Goal: Information Seeking & Learning: Learn about a topic

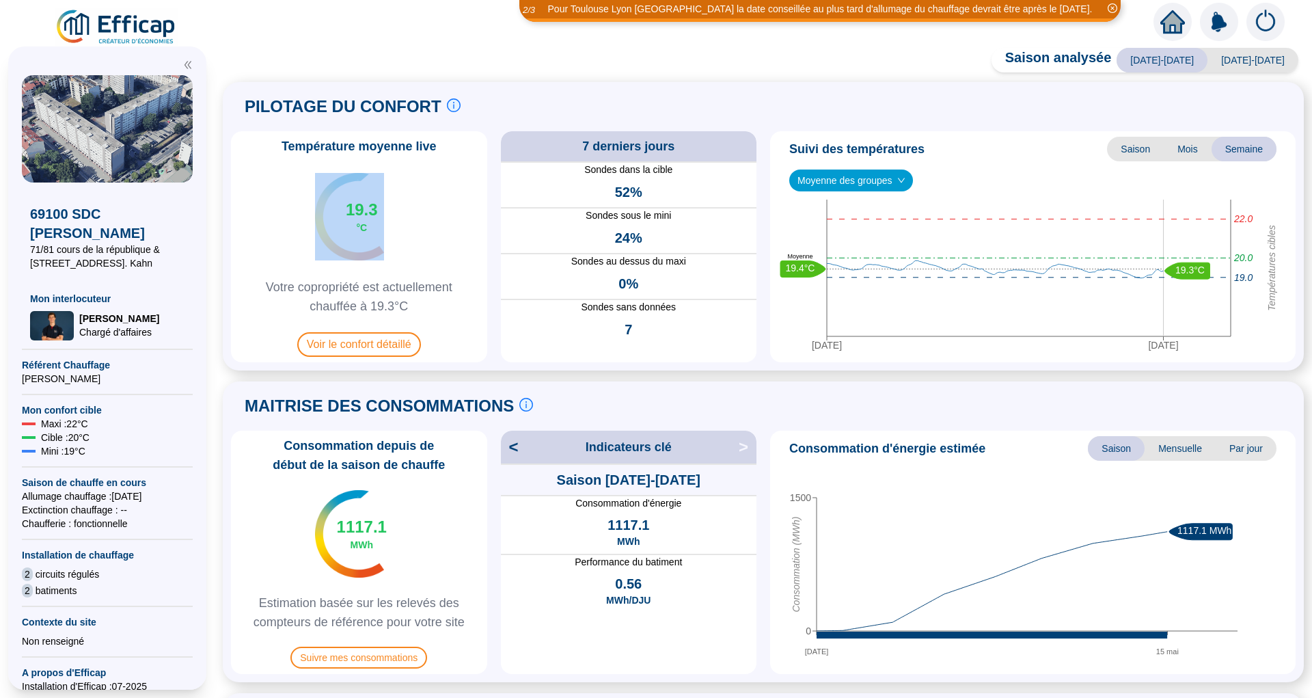
drag, startPoint x: 354, startPoint y: 209, endPoint x: 405, endPoint y: 213, distance: 51.4
click at [403, 213] on div "19.3 °C" at bounding box center [358, 216] width 87 height 87
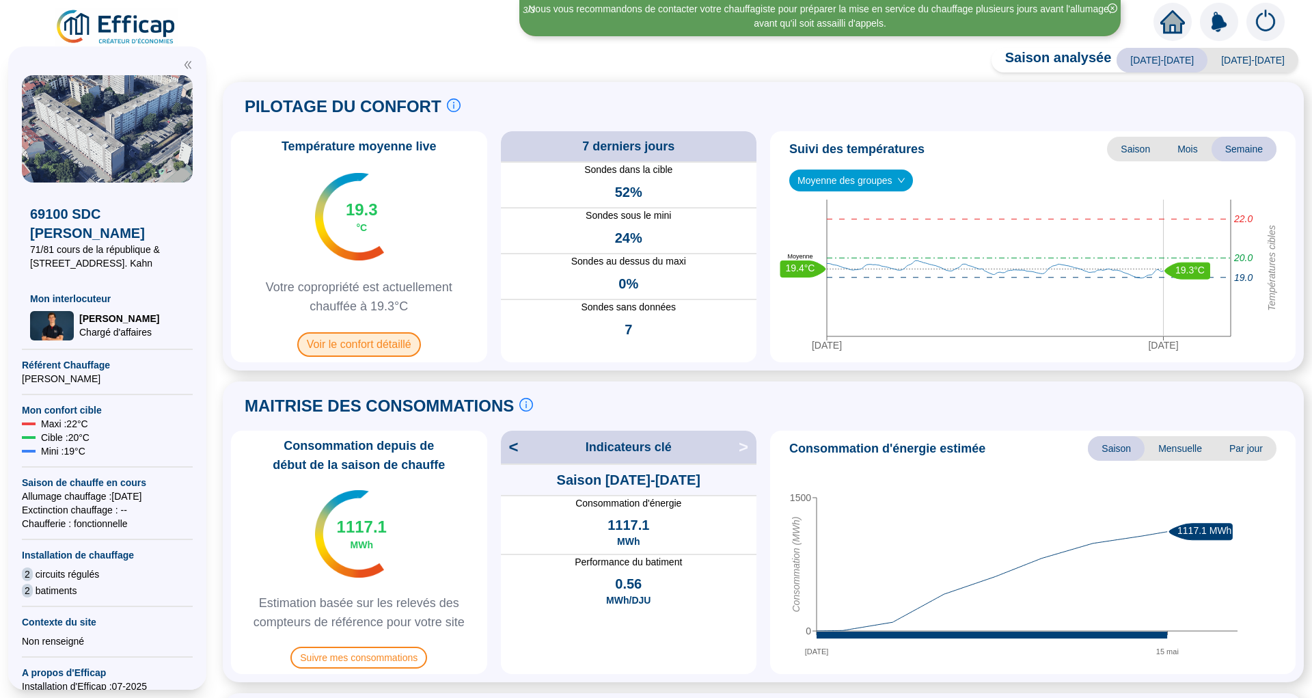
click at [391, 337] on span "Voir le confort détaillé" at bounding box center [359, 344] width 124 height 25
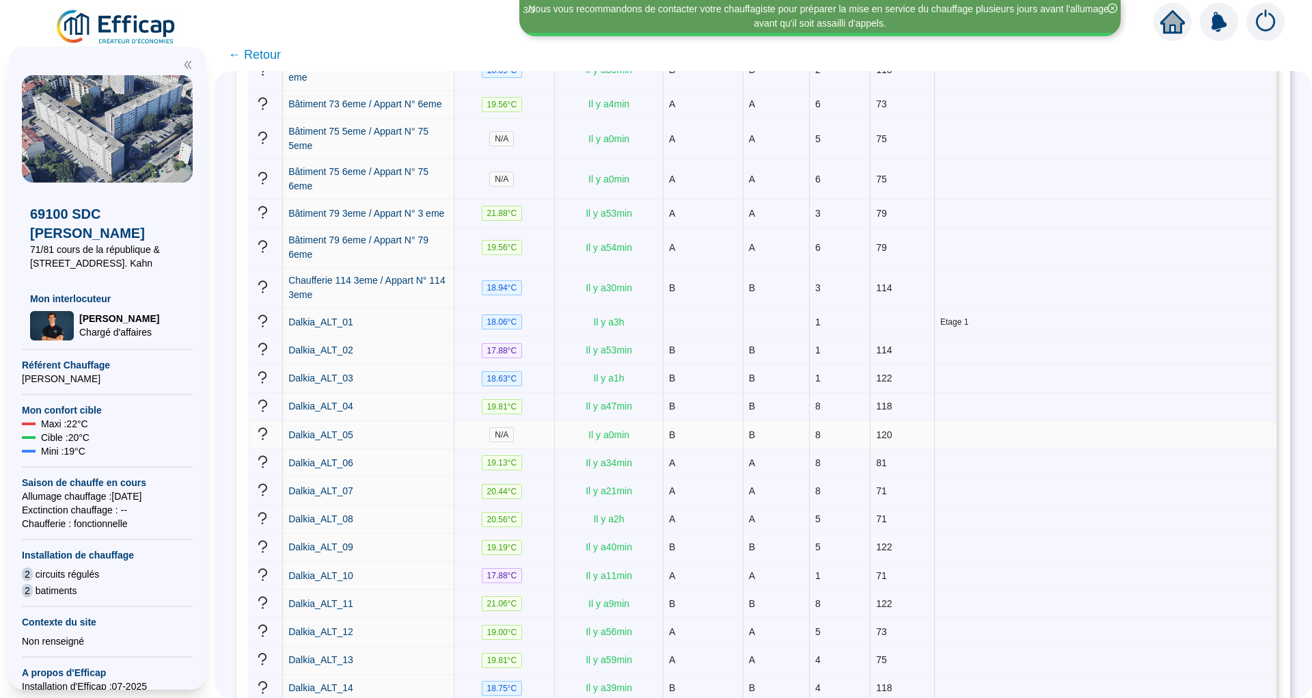
scroll to position [775, 0]
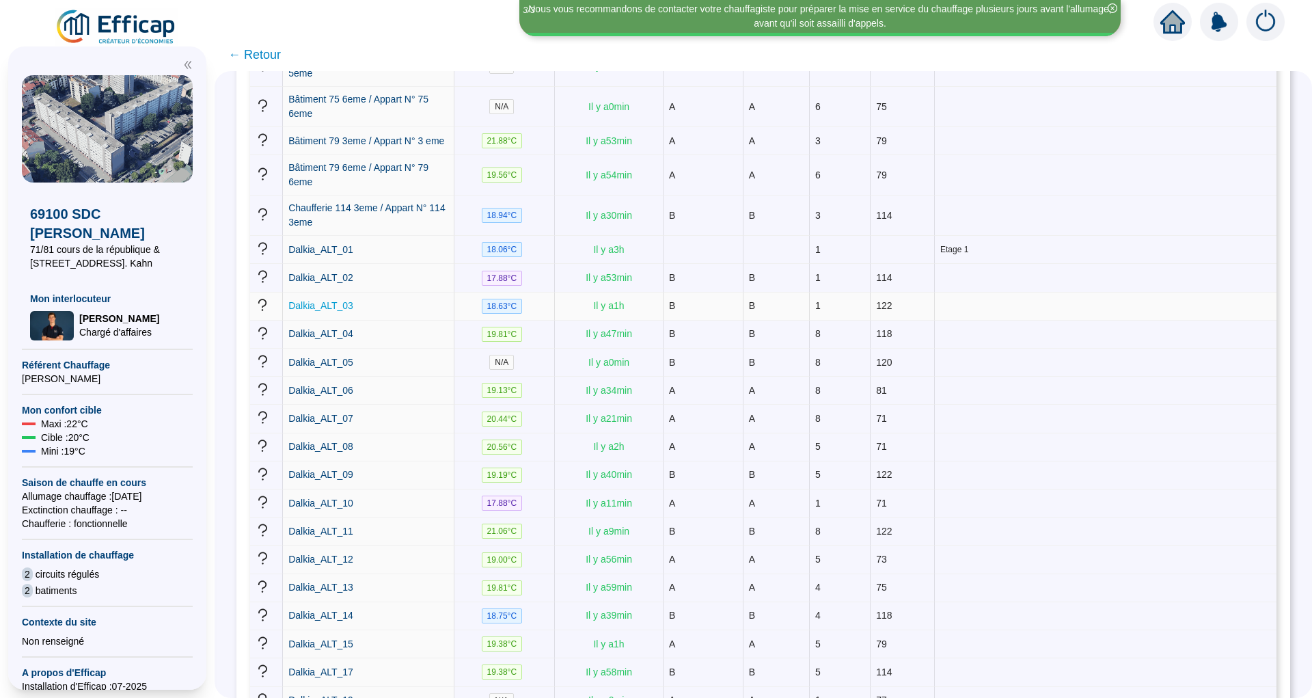
click at [347, 300] on span "Dalkia_ALT_03" at bounding box center [320, 305] width 65 height 11
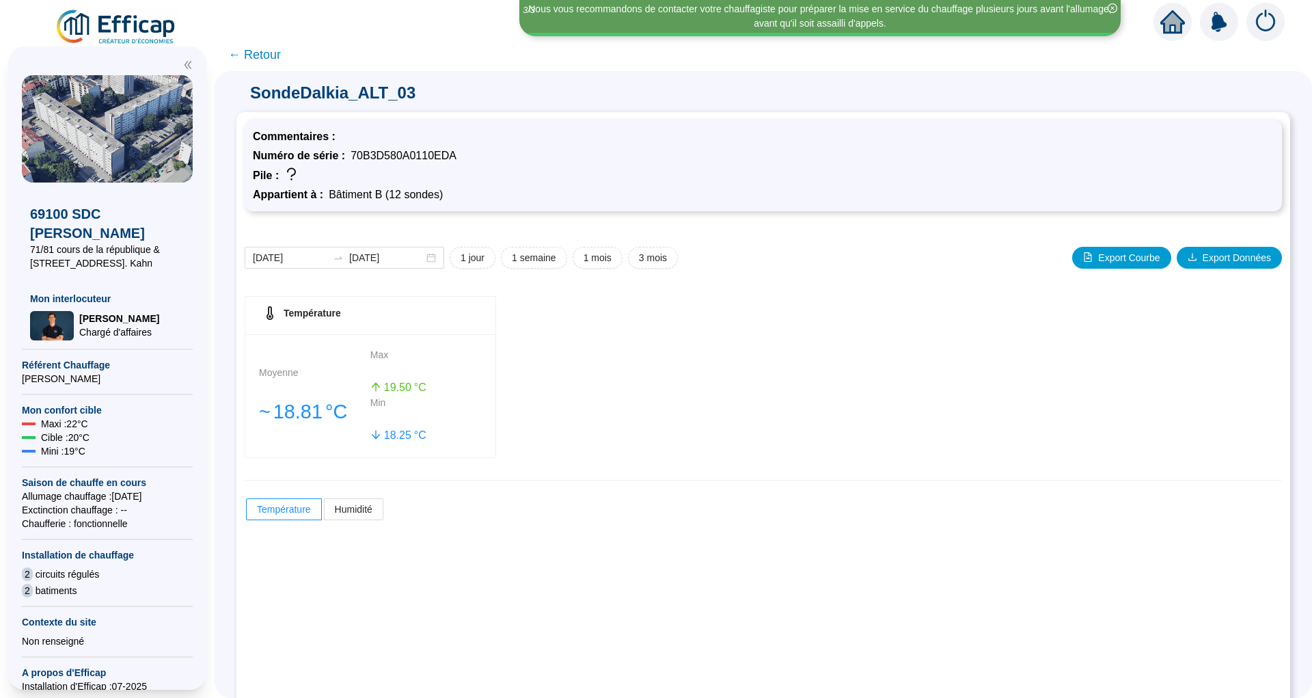
scroll to position [61, 0]
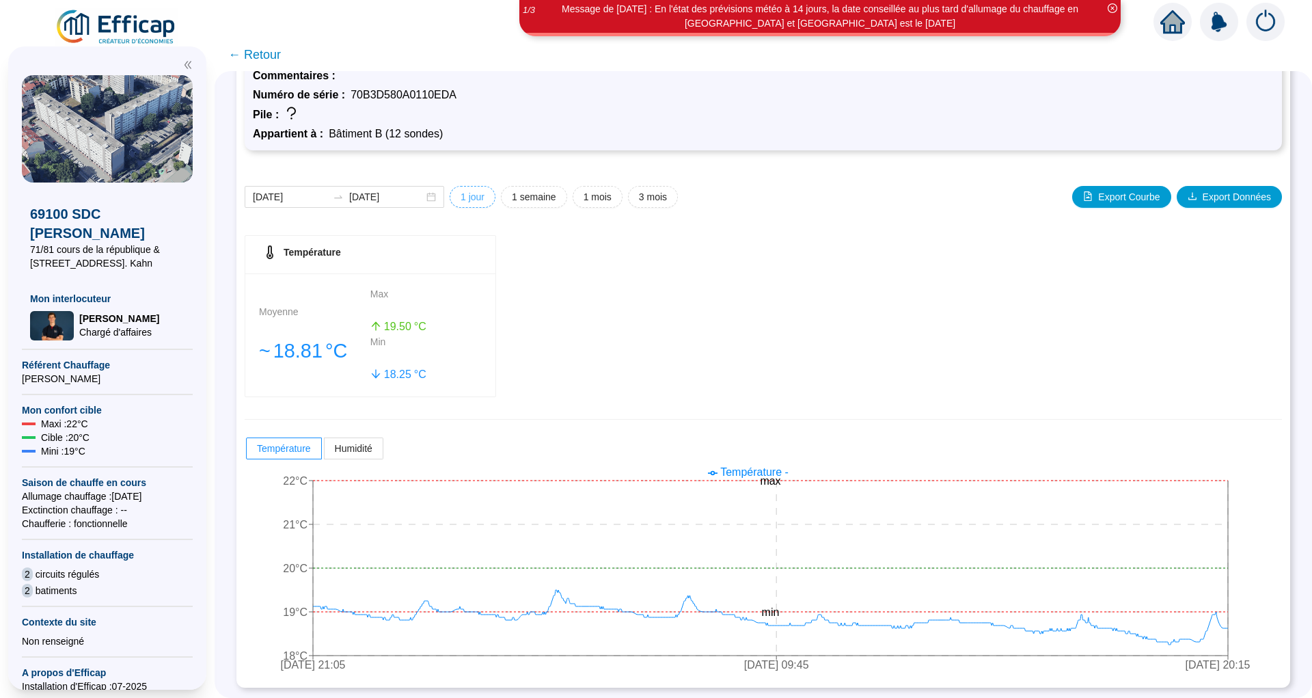
click at [477, 194] on span "1 jour" at bounding box center [473, 197] width 24 height 14
type input "[DATE]"
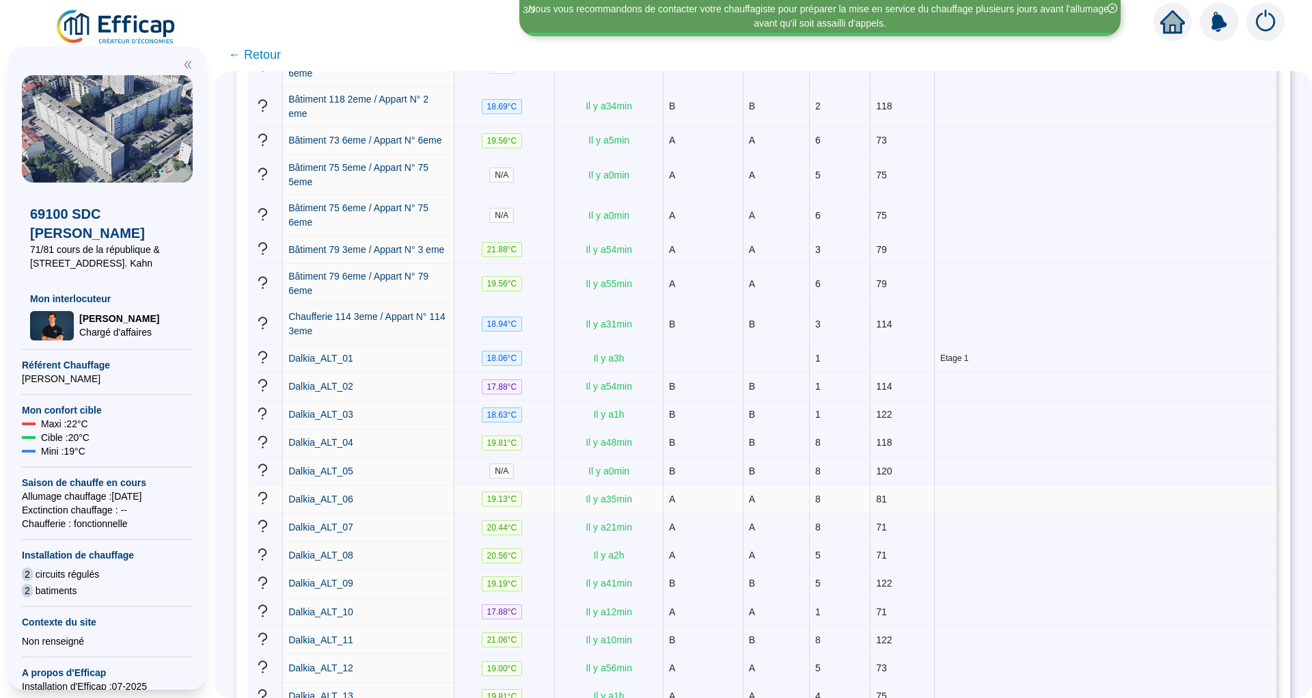
scroll to position [689, 0]
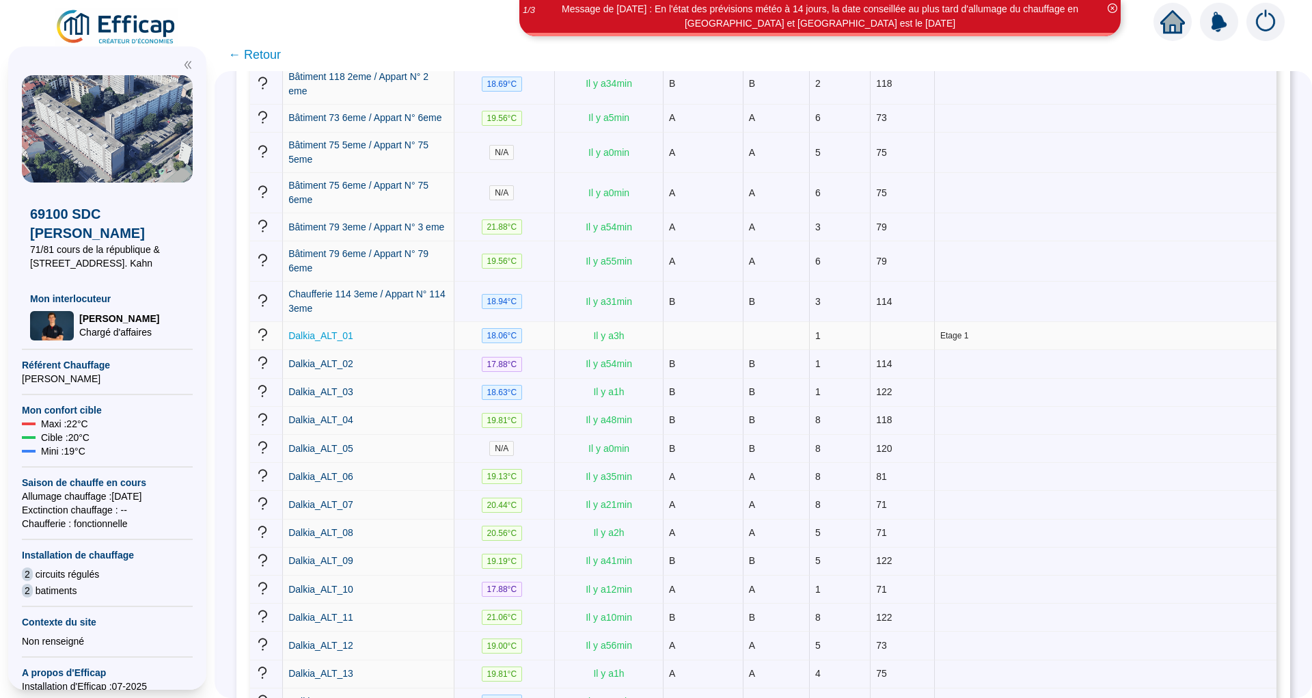
click at [353, 330] on span "Dalkia_ALT_01" at bounding box center [320, 335] width 65 height 11
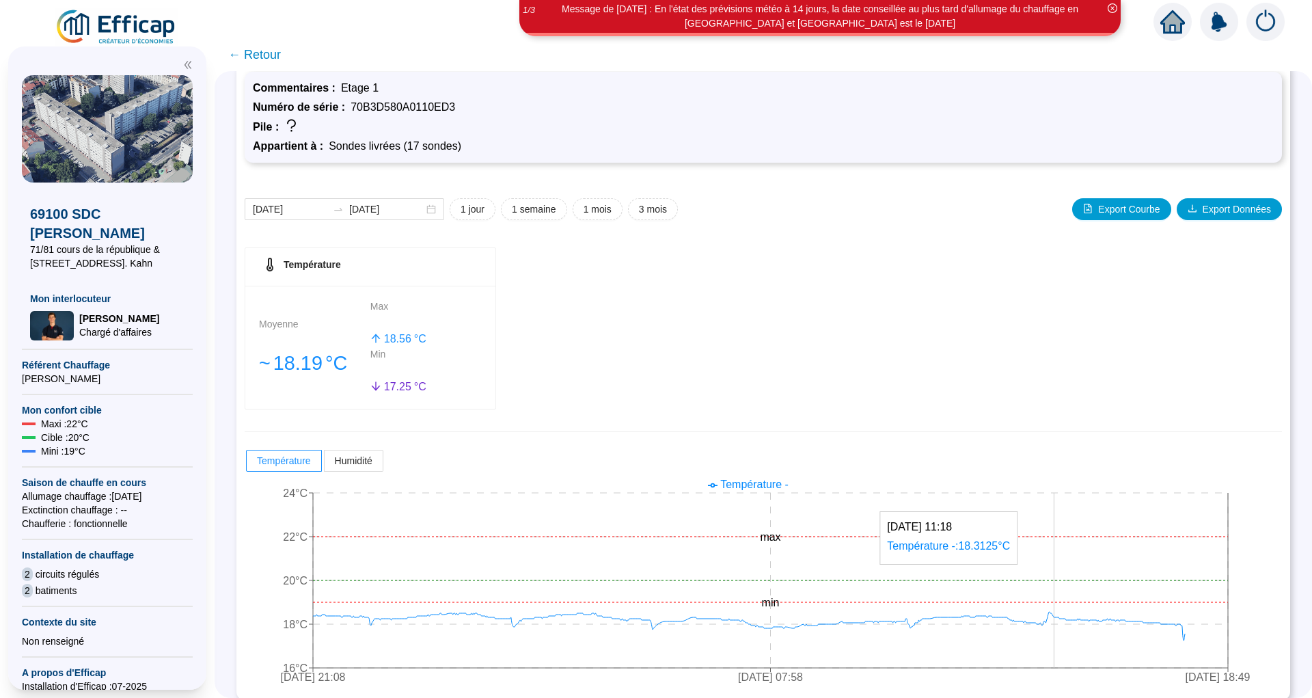
scroll to position [61, 0]
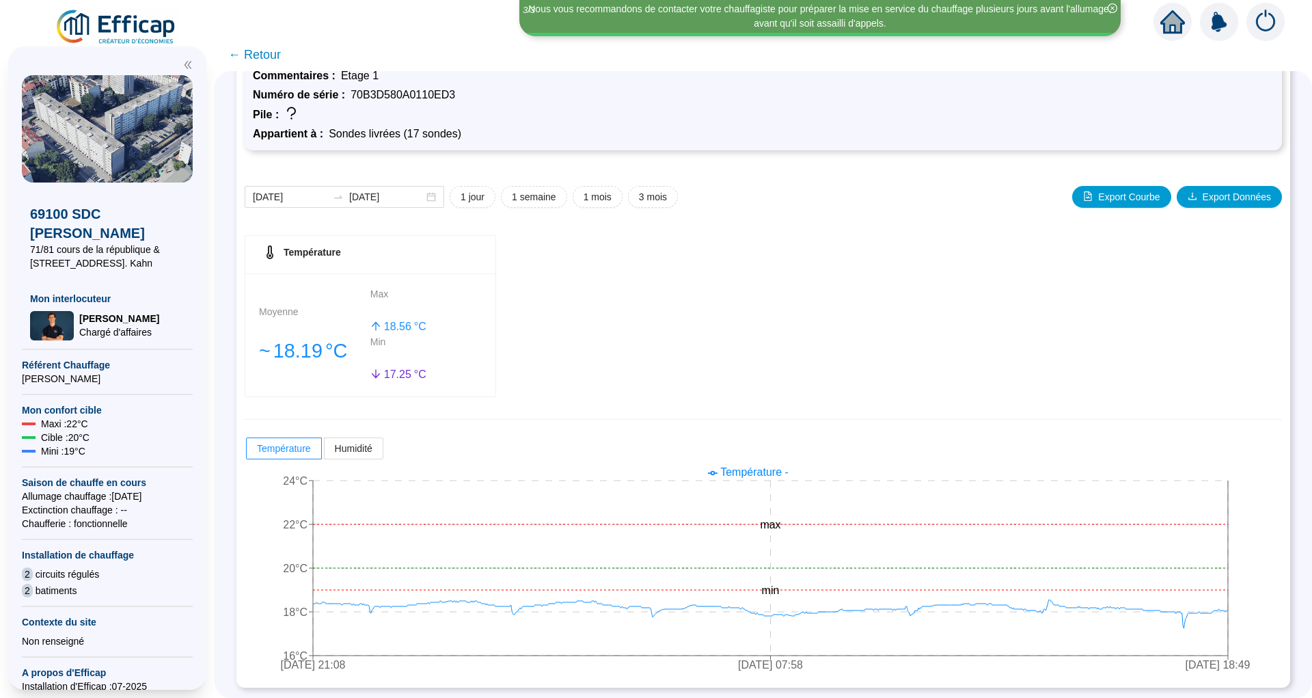
click at [265, 55] on span "← Retour" at bounding box center [254, 54] width 53 height 19
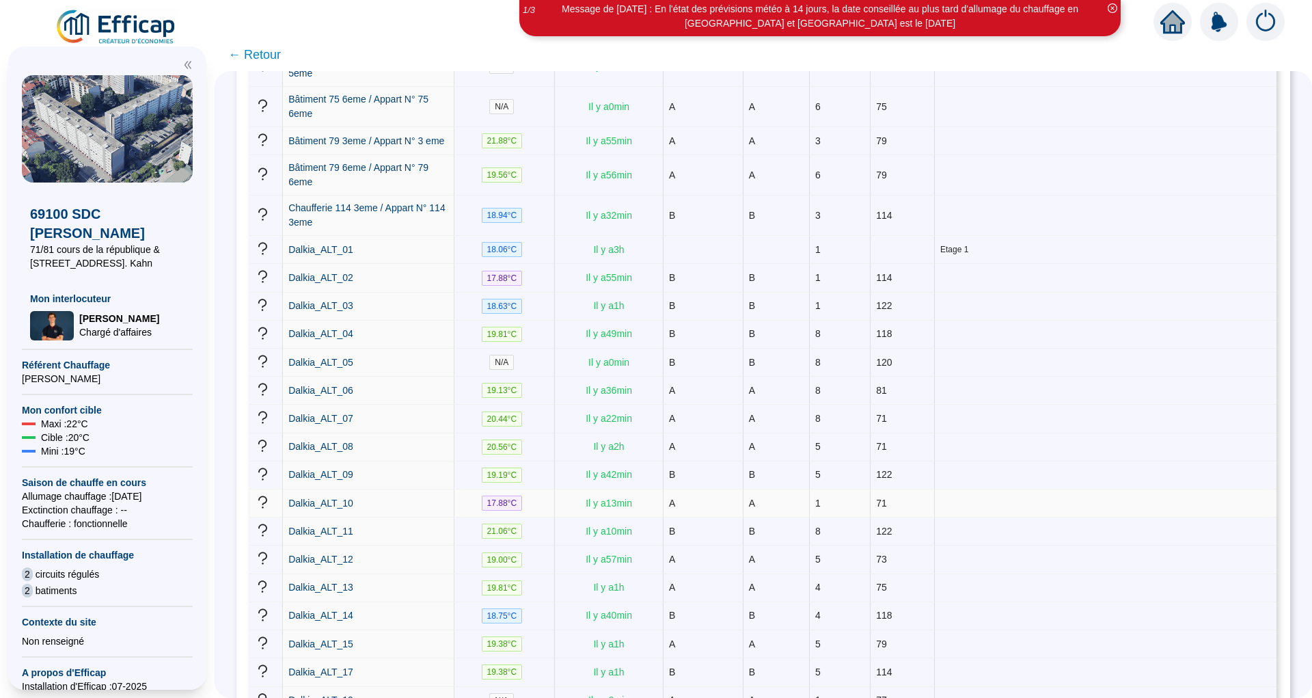
scroll to position [947, 0]
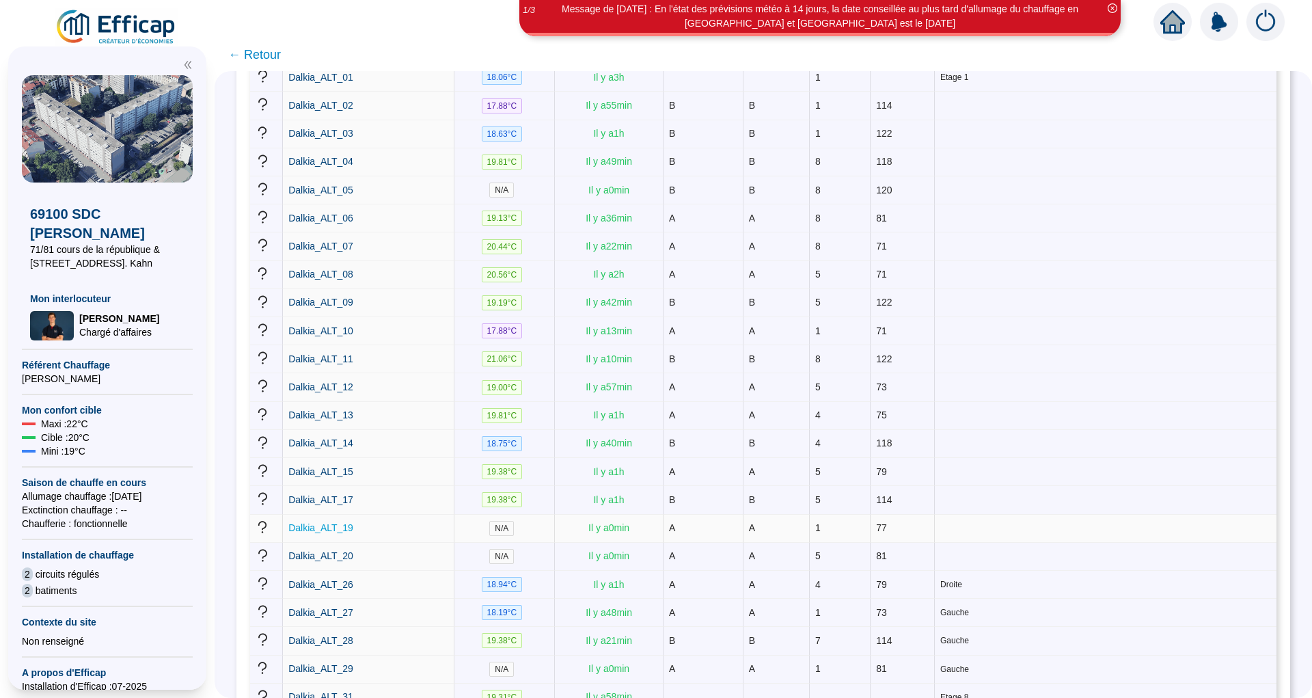
click at [353, 522] on span "Dalkia_ALT_19" at bounding box center [320, 527] width 65 height 11
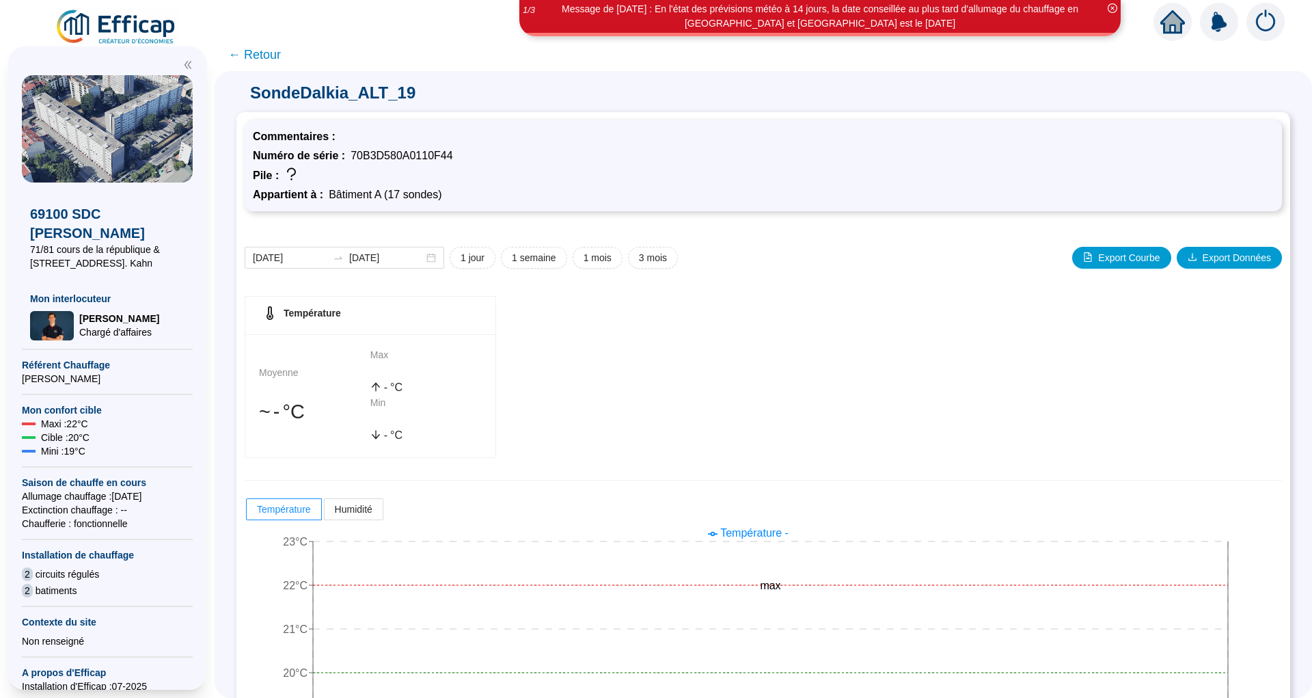
scroll to position [61, 0]
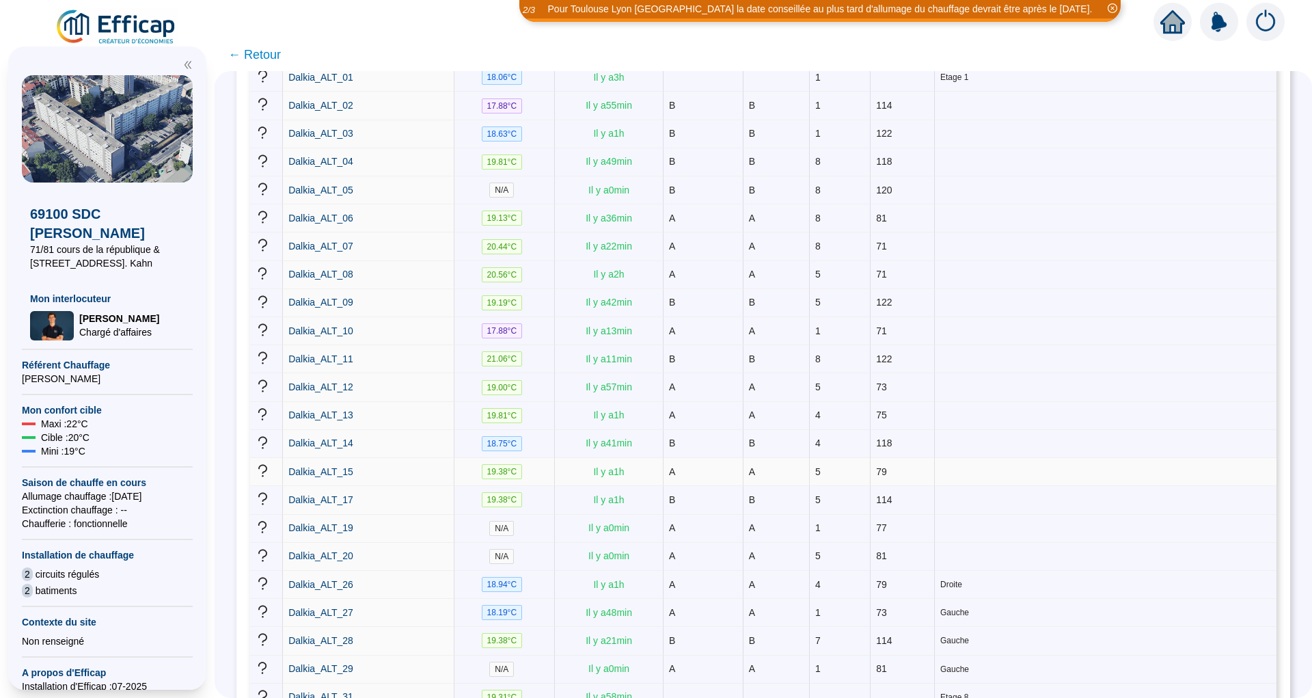
scroll to position [1077, 0]
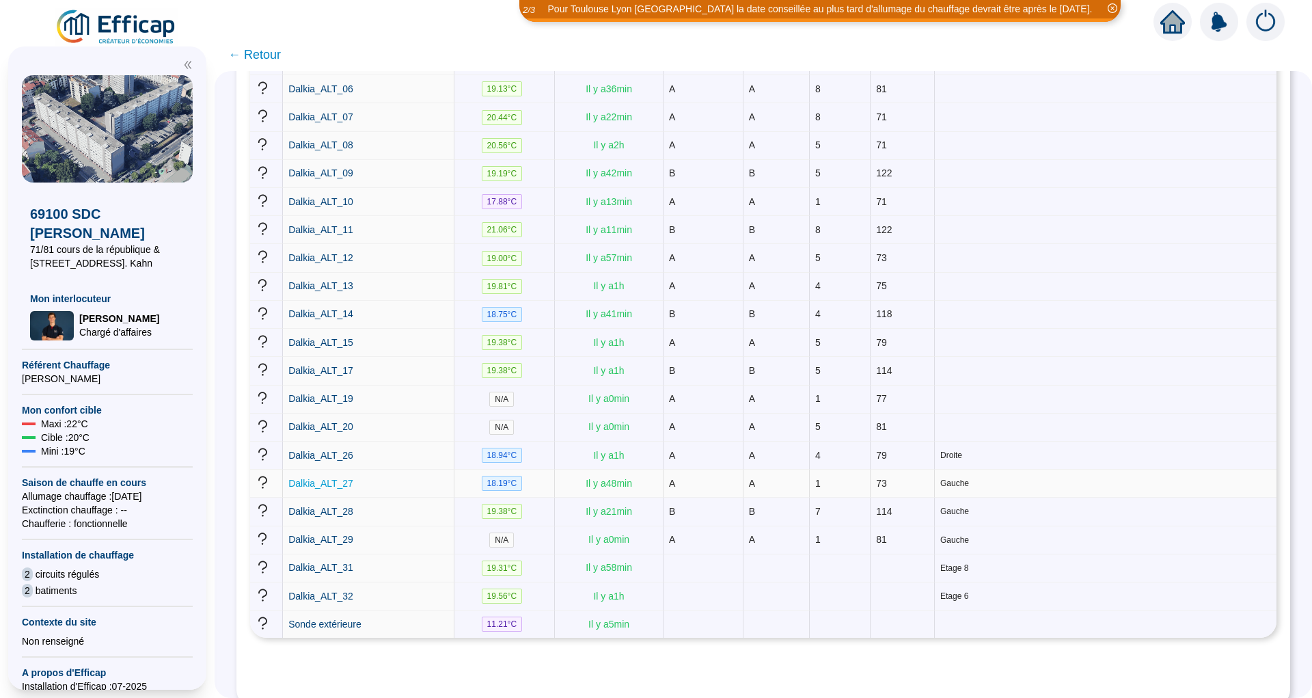
click at [348, 478] on span "Dalkia_ALT_27" at bounding box center [320, 483] width 65 height 11
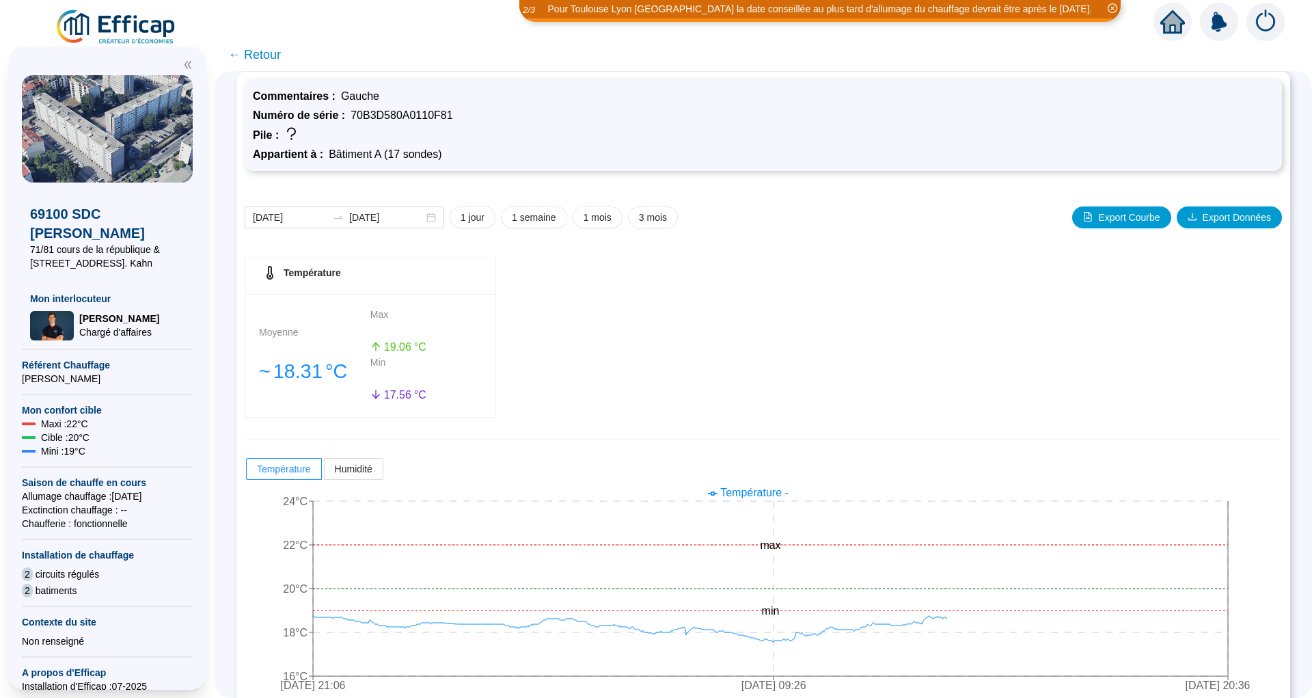
scroll to position [61, 0]
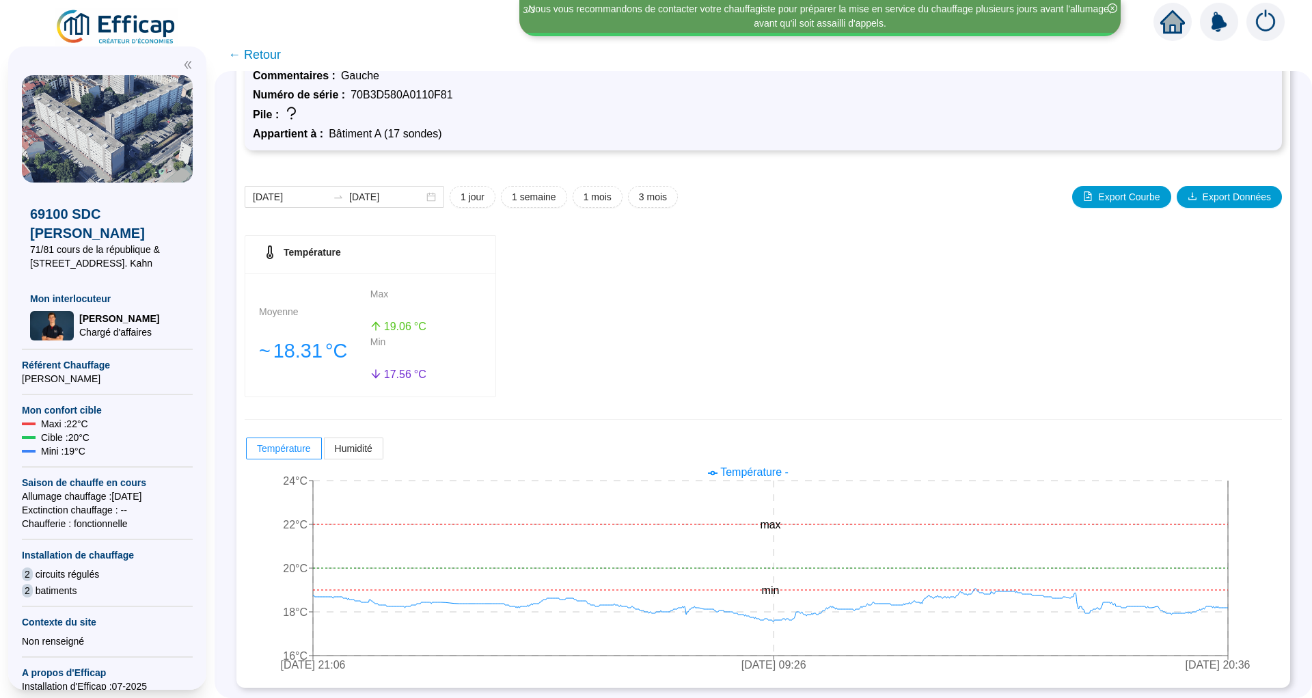
click at [271, 55] on span "← Retour" at bounding box center [254, 54] width 53 height 19
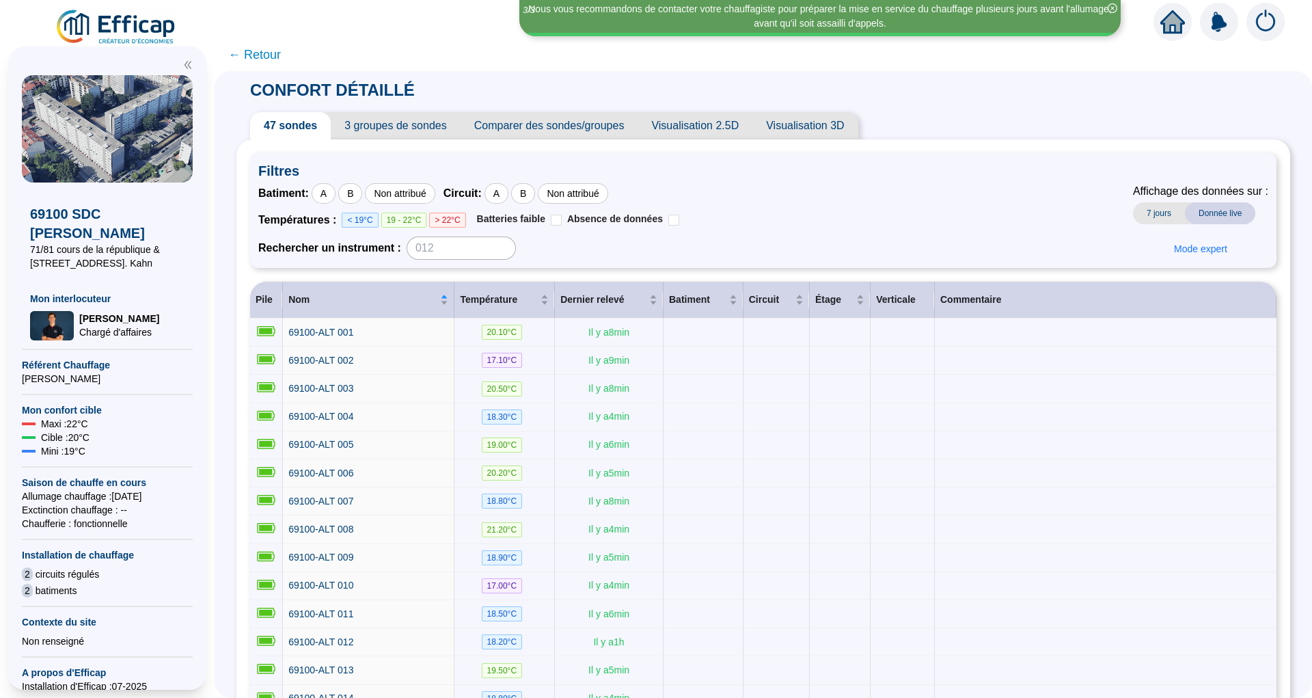
click at [281, 53] on span "← Retour" at bounding box center [254, 54] width 53 height 19
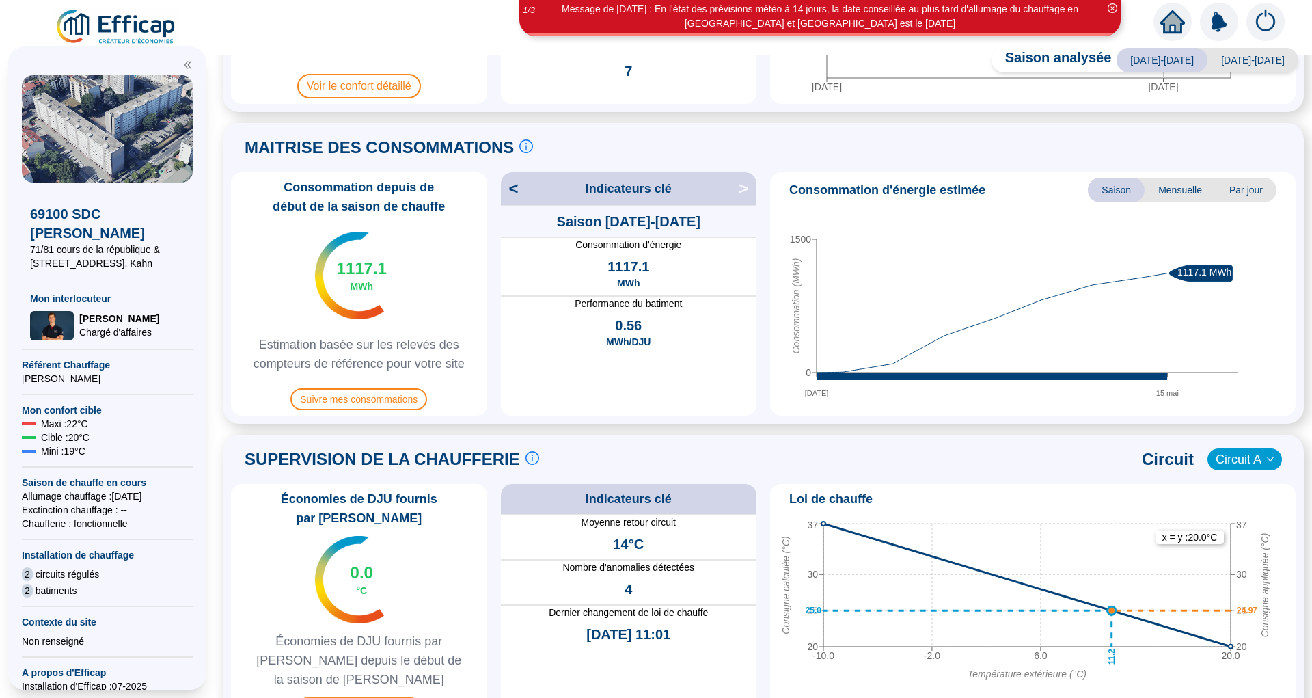
scroll to position [561, 0]
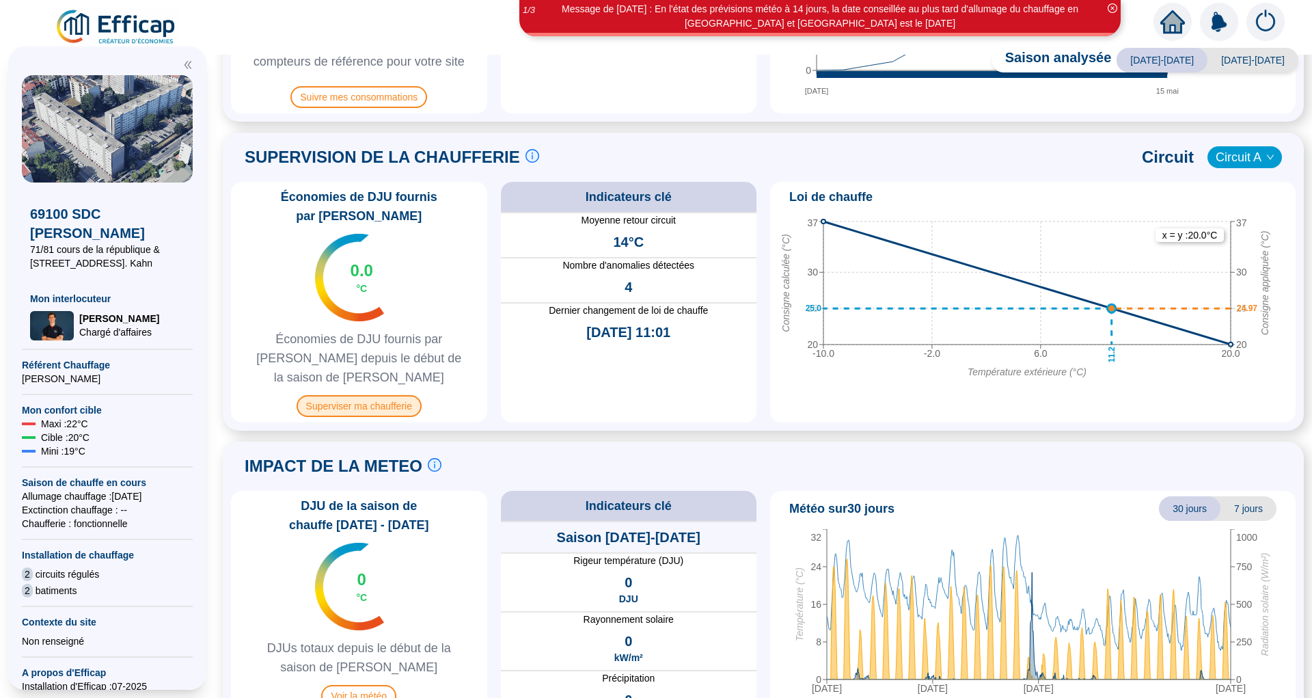
click at [409, 395] on span "Superviser ma chaufferie" at bounding box center [359, 406] width 125 height 22
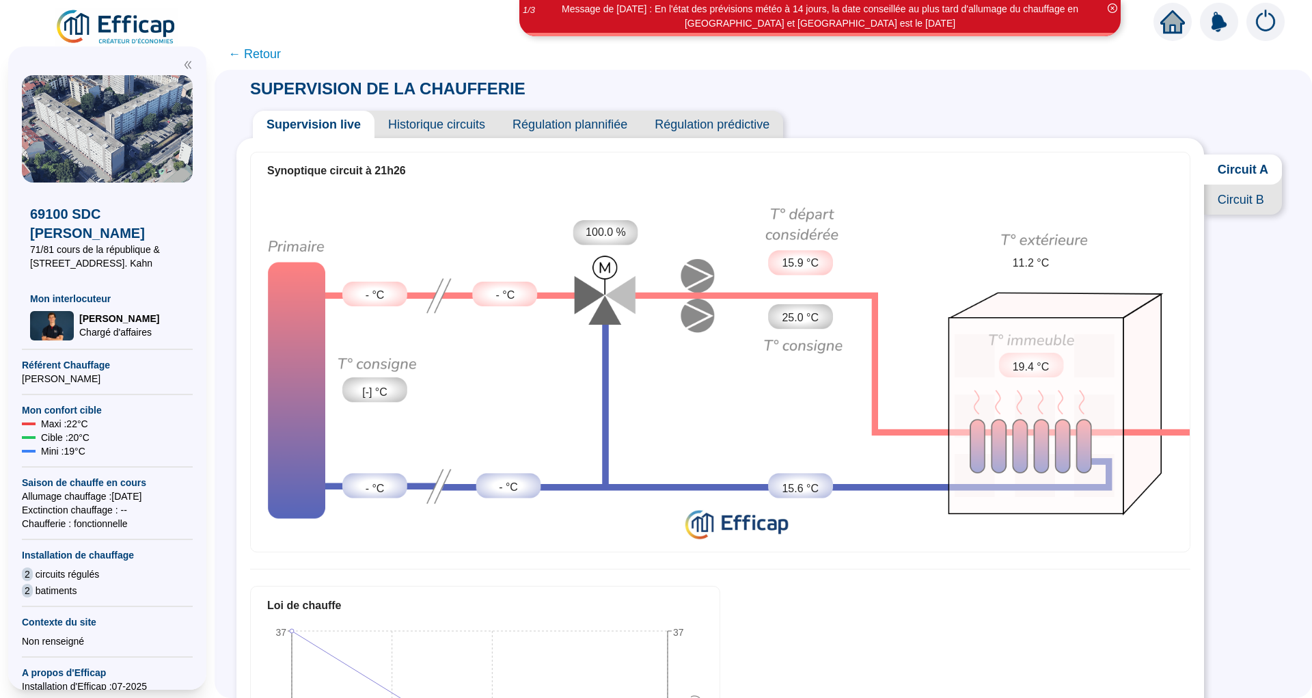
click at [460, 126] on span "Historique circuits" at bounding box center [437, 124] width 124 height 27
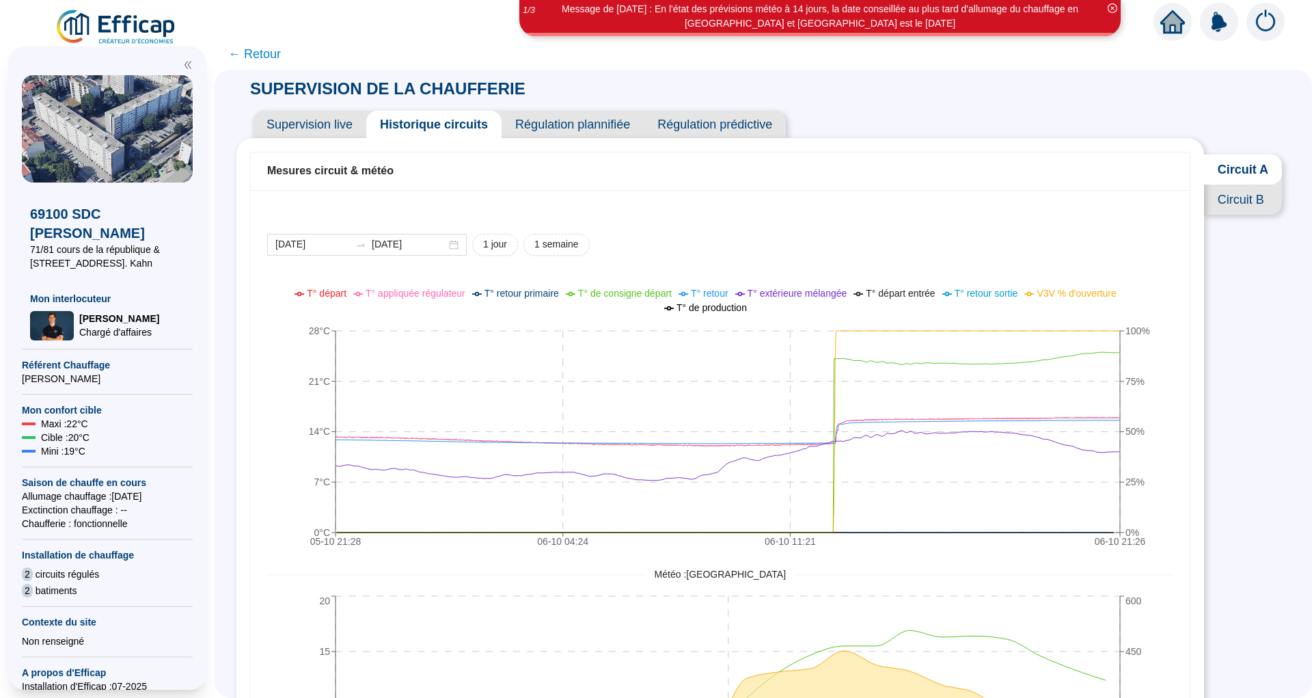
click at [1235, 215] on span "Circuit B" at bounding box center [1243, 200] width 78 height 30
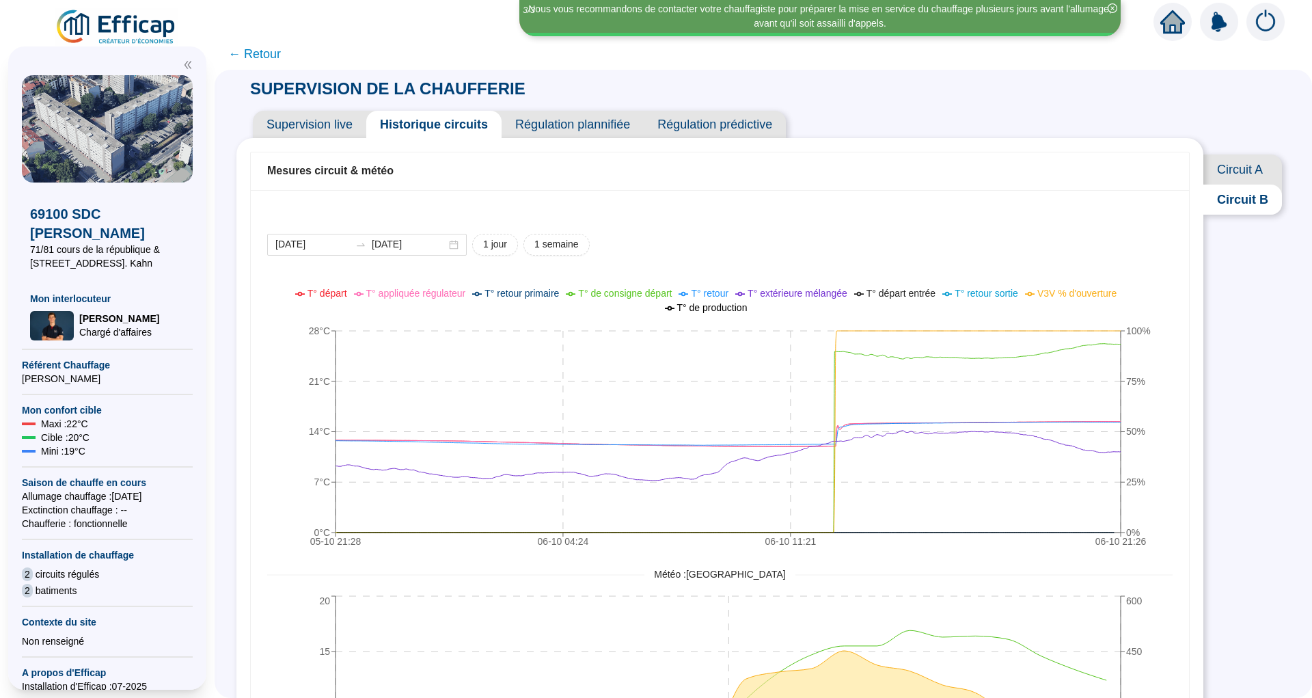
click at [557, 139] on div "Mesures circuit & météo [DATE] [DATE] 1 jour 1 semaine 05-10 21:[PHONE_NUMBER]:…" at bounding box center [720, 667] width 967 height 1058
click at [565, 129] on span "Régulation plannifiée" at bounding box center [573, 124] width 142 height 27
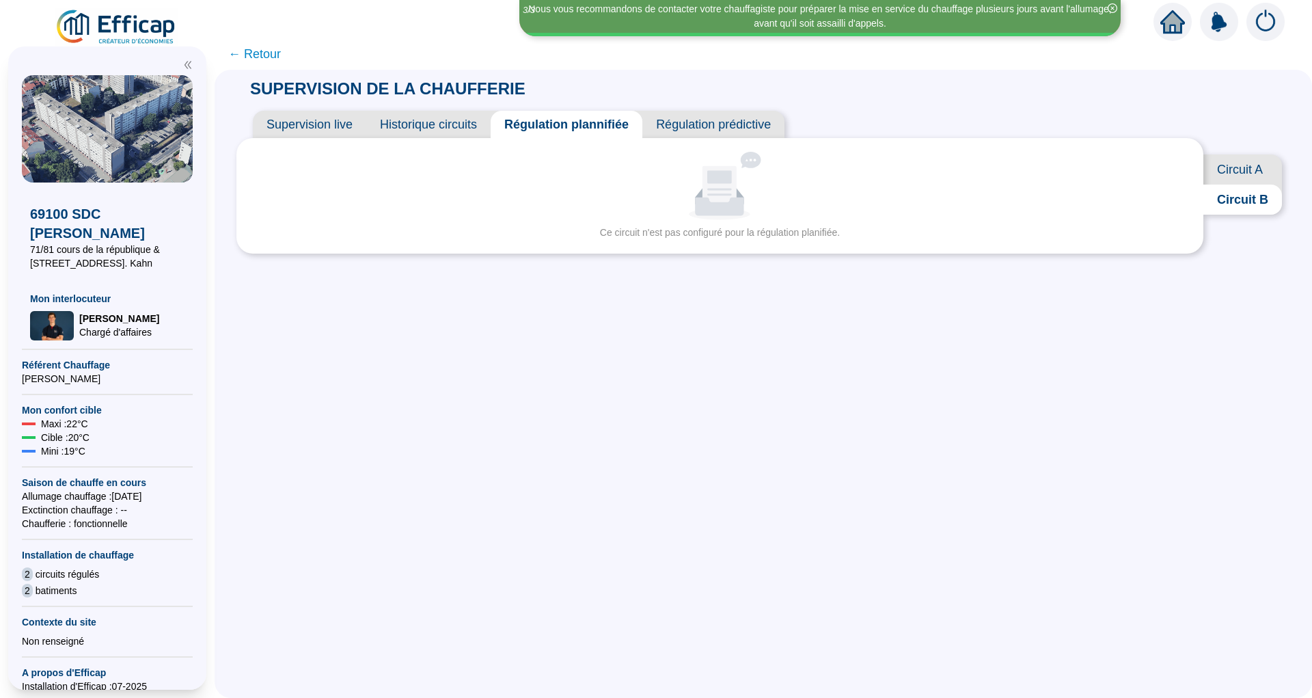
click at [703, 137] on span "Régulation prédictive" at bounding box center [714, 124] width 142 height 27
click at [446, 119] on span "Historique circuits" at bounding box center [428, 124] width 124 height 27
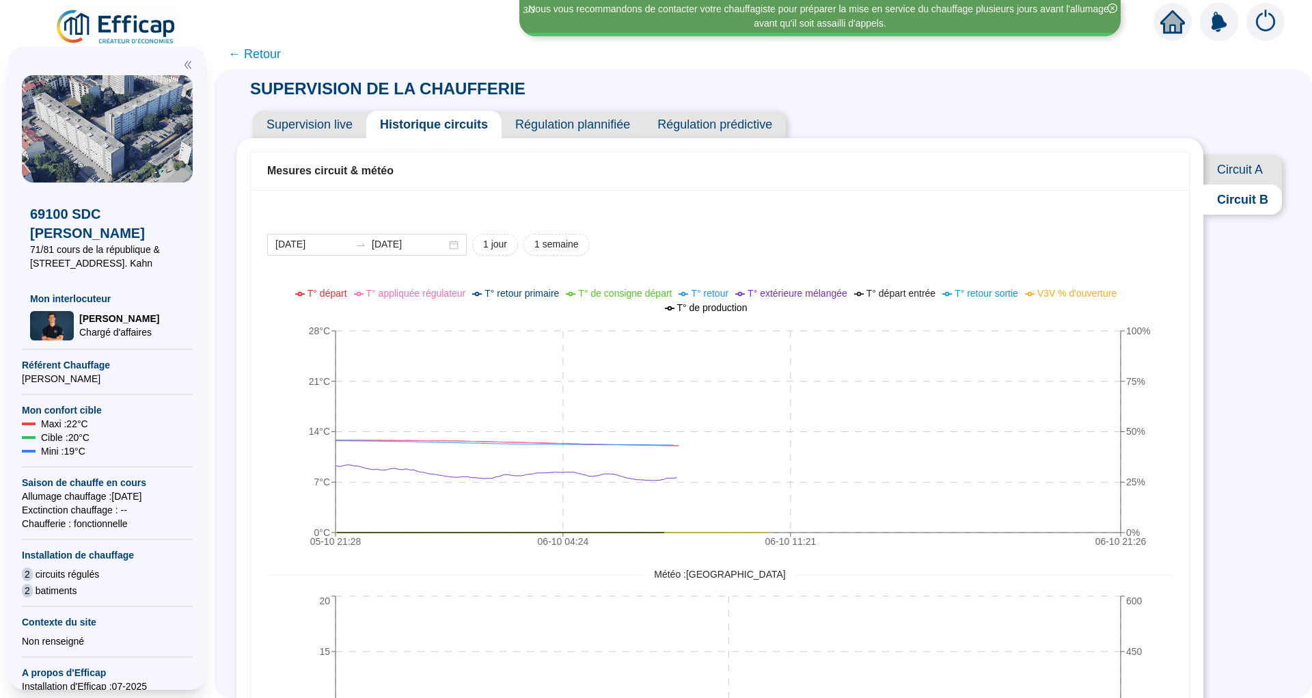
click at [490, 122] on span "Historique circuits" at bounding box center [433, 124] width 135 height 27
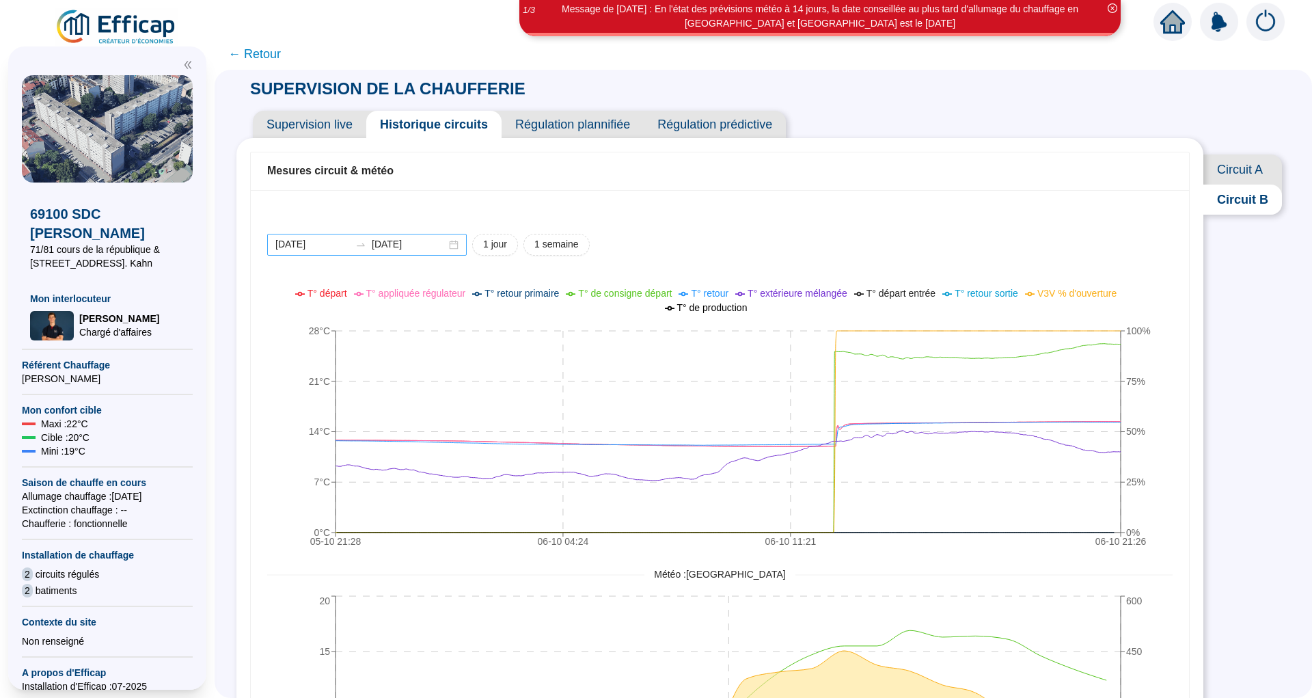
click at [457, 250] on div "[DATE] [DATE]" at bounding box center [367, 245] width 200 height 22
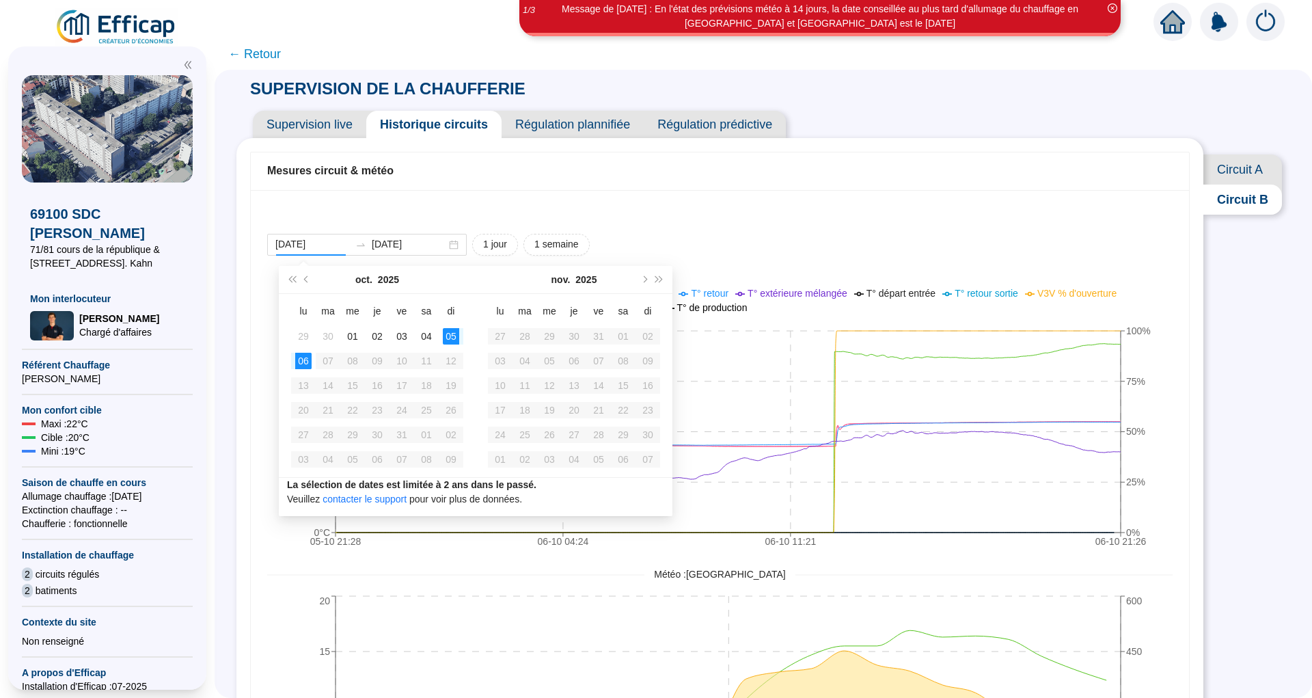
click at [1224, 172] on span "Circuit A" at bounding box center [1243, 169] width 79 height 30
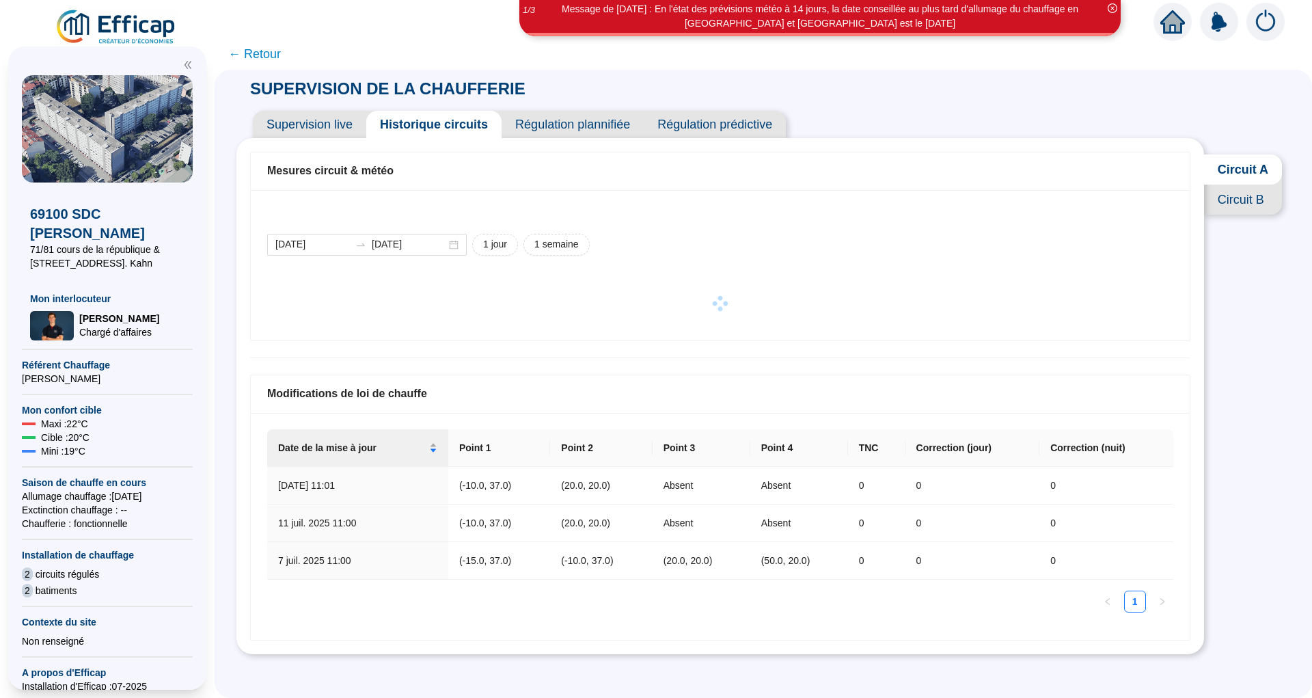
click at [1220, 214] on span "Circuit B" at bounding box center [1243, 200] width 78 height 30
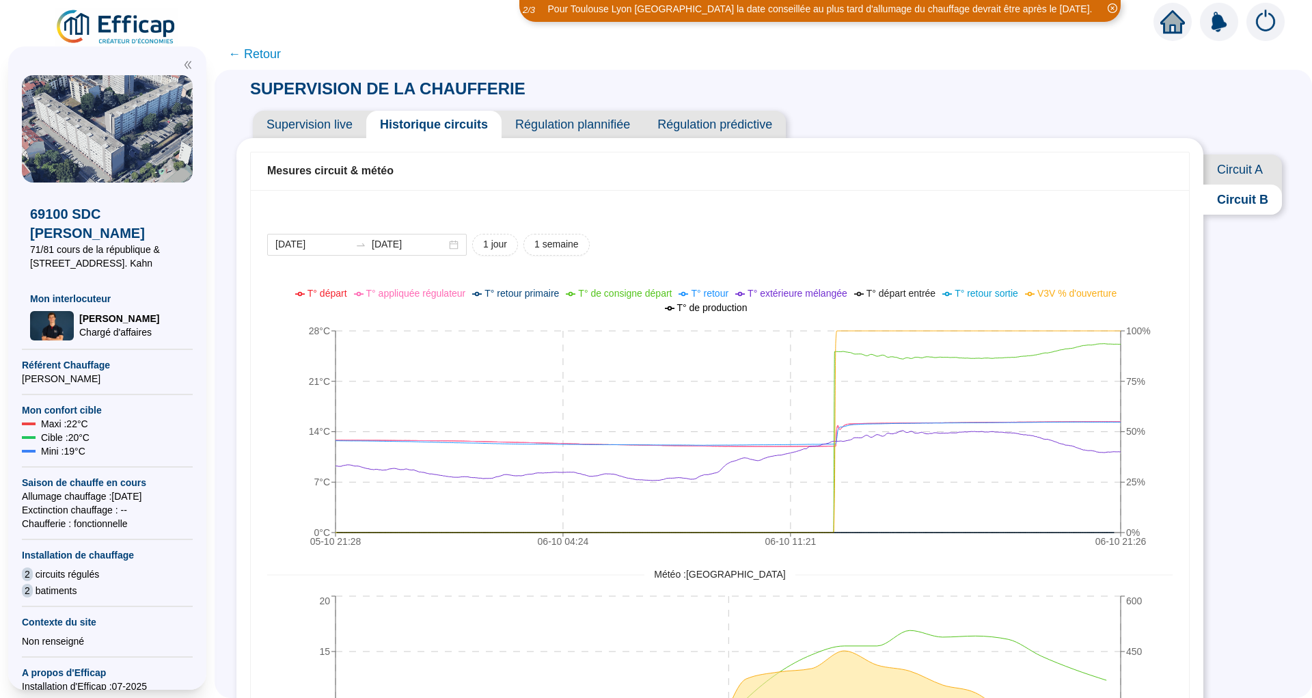
click at [1241, 172] on span "Circuit A" at bounding box center [1243, 169] width 79 height 30
click at [591, 115] on span "Régulation plannifiée" at bounding box center [573, 124] width 142 height 27
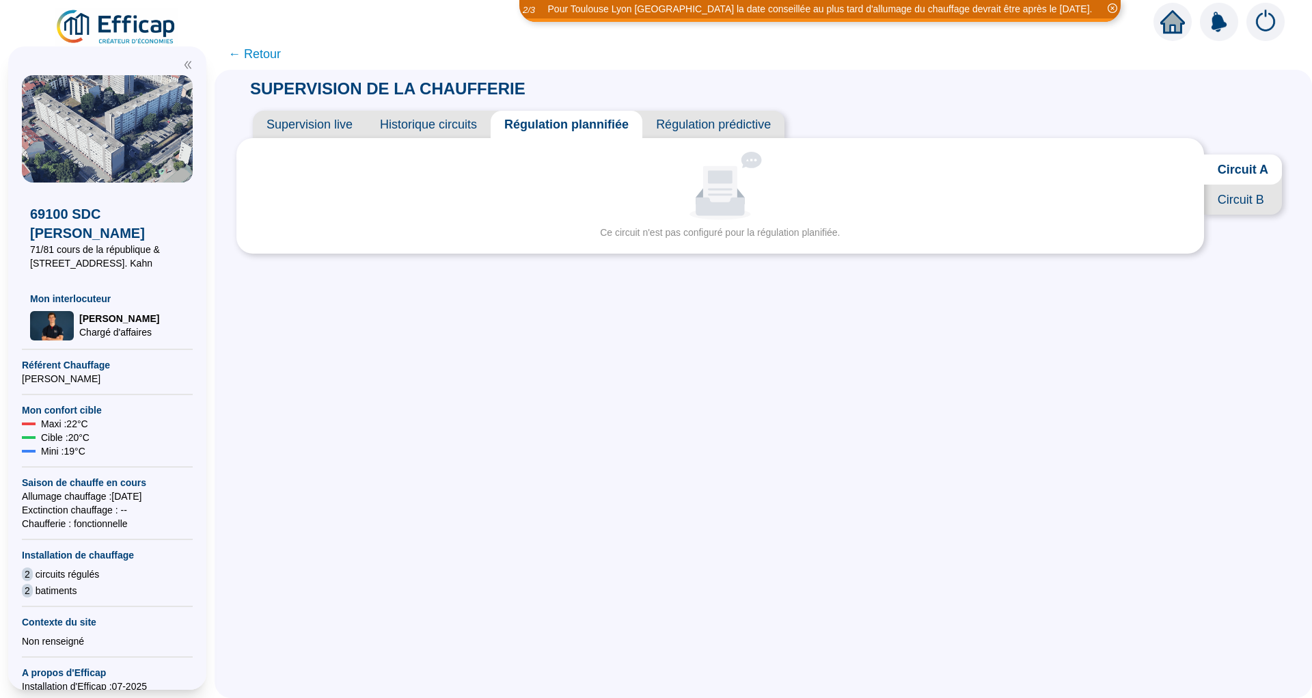
click at [705, 126] on span "Régulation prédictive" at bounding box center [714, 124] width 142 height 27
click at [467, 122] on span "Historique circuits" at bounding box center [428, 124] width 124 height 27
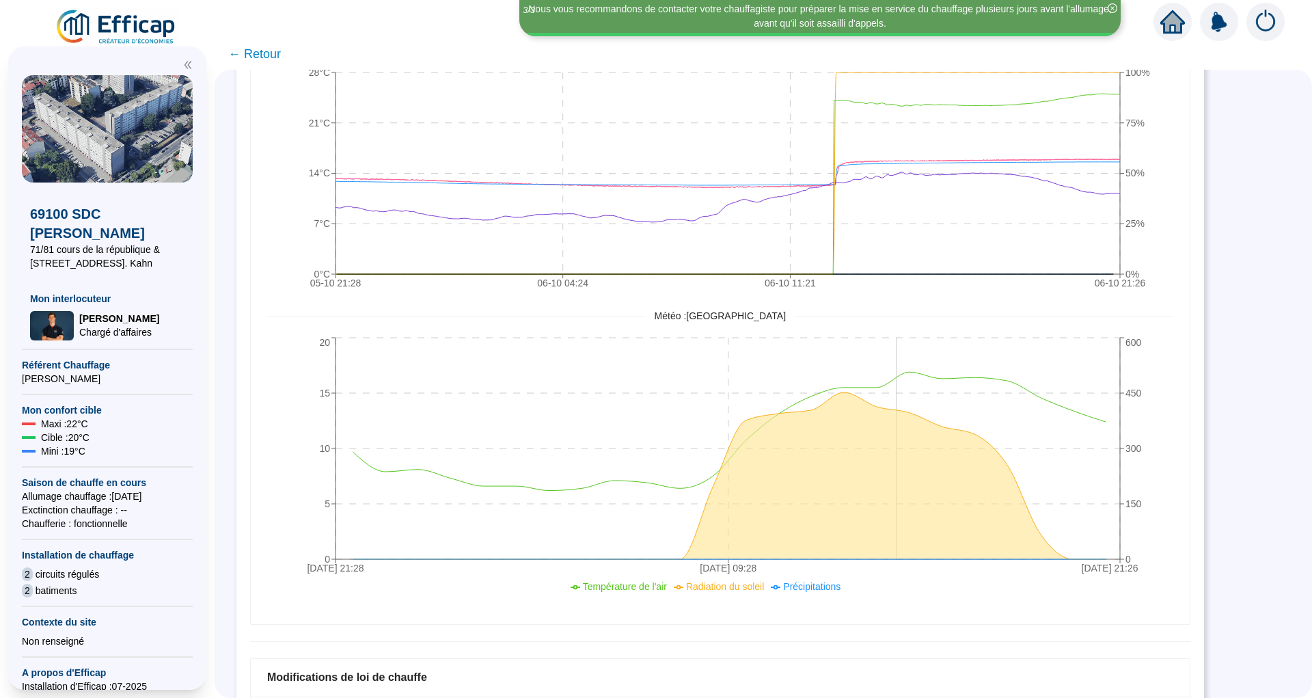
scroll to position [498, 0]
